Goal: Transaction & Acquisition: Subscribe to service/newsletter

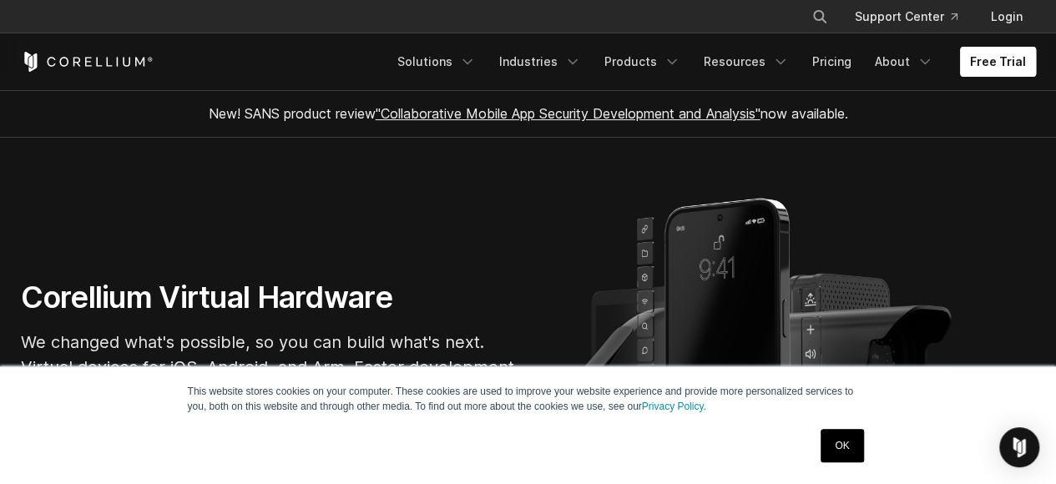
click at [997, 66] on link "Free Trial" at bounding box center [998, 62] width 76 height 30
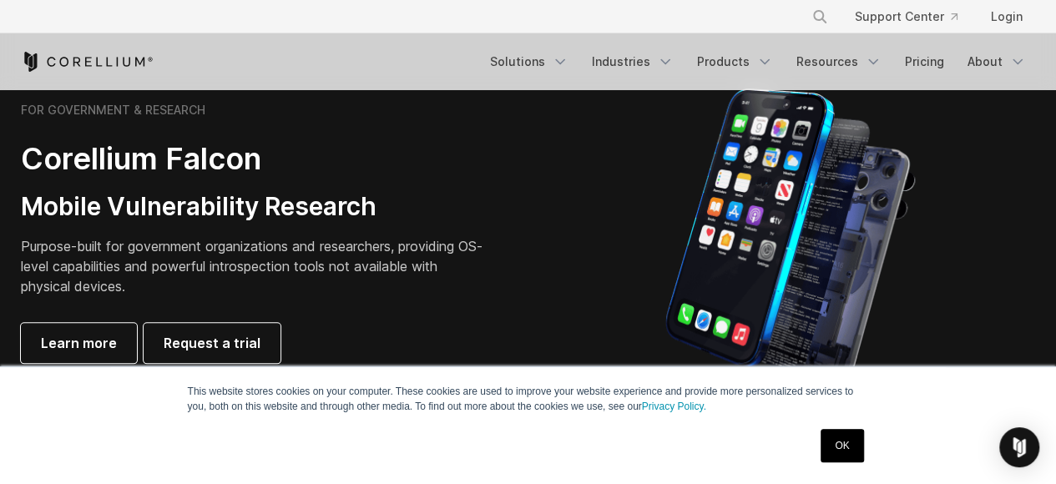
scroll to position [801, 0]
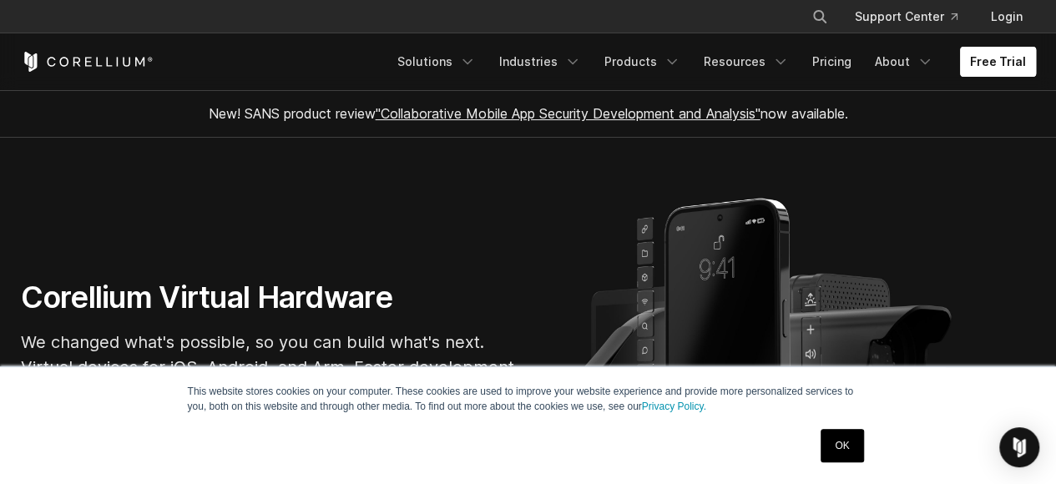
click at [989, 64] on link "Free Trial" at bounding box center [998, 62] width 76 height 30
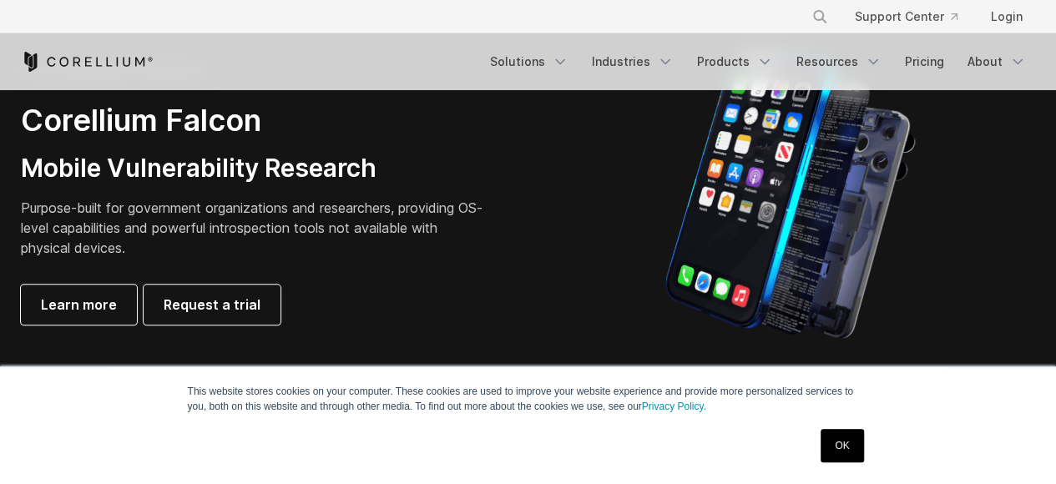
scroll to position [868, 0]
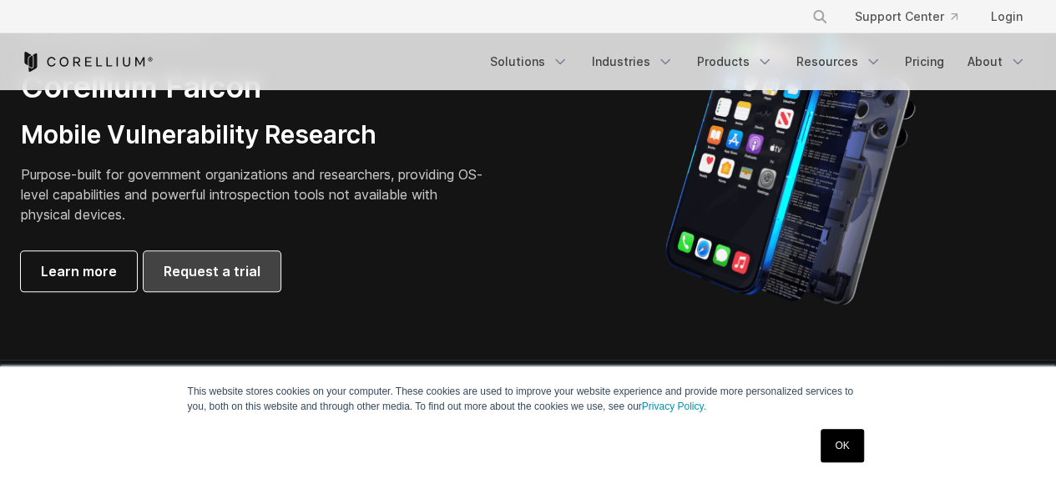
click at [247, 258] on link "Request a trial" at bounding box center [212, 271] width 137 height 40
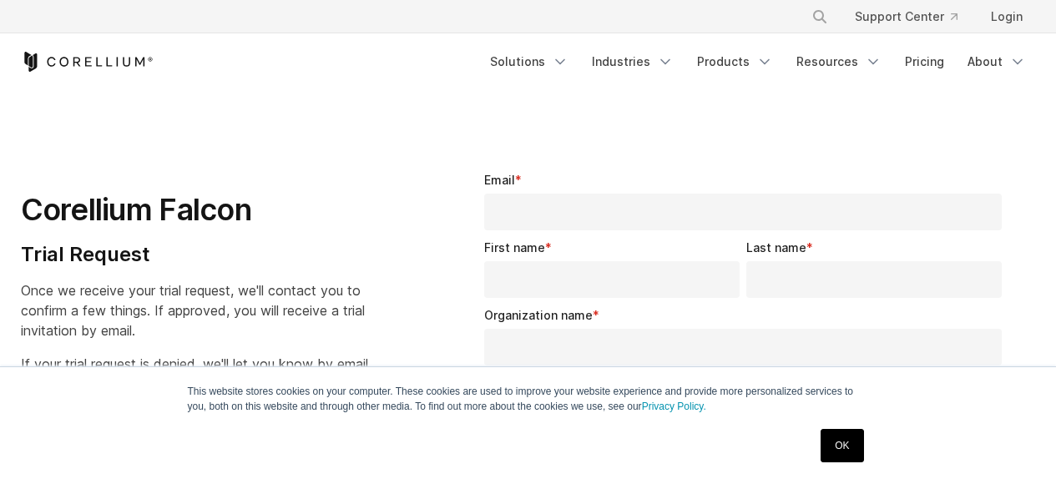
select select "**"
